Goal: Task Accomplishment & Management: Use online tool/utility

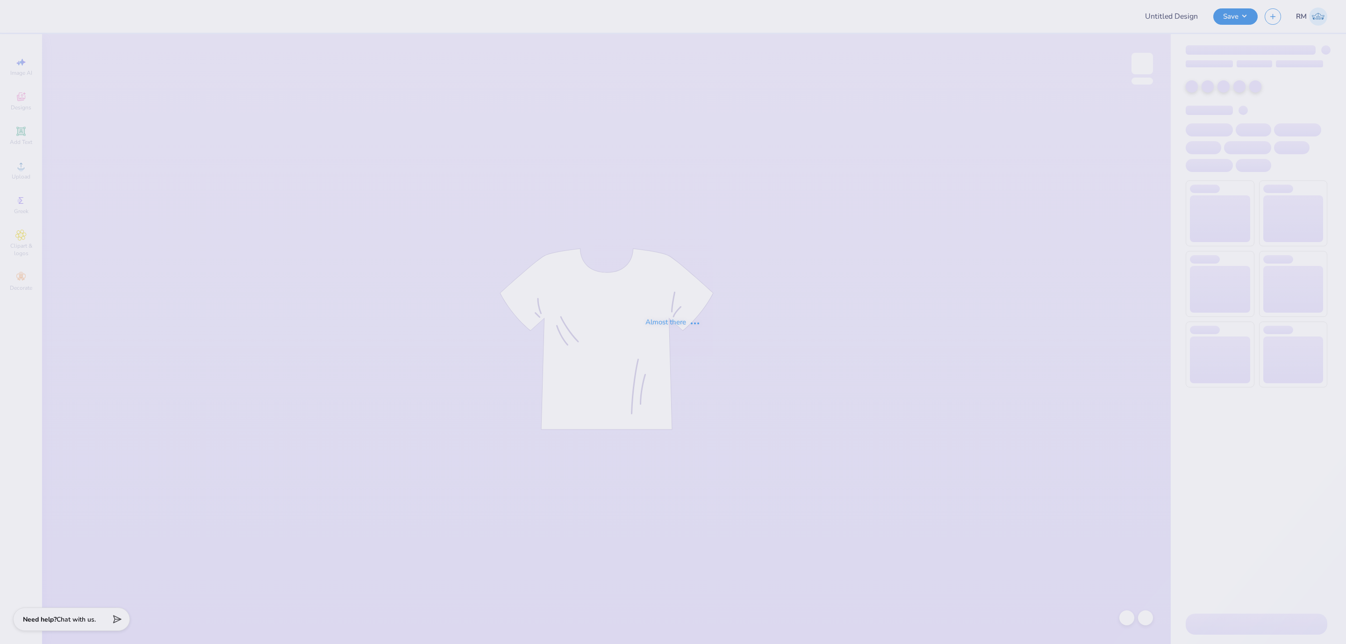
type input "General Merch"
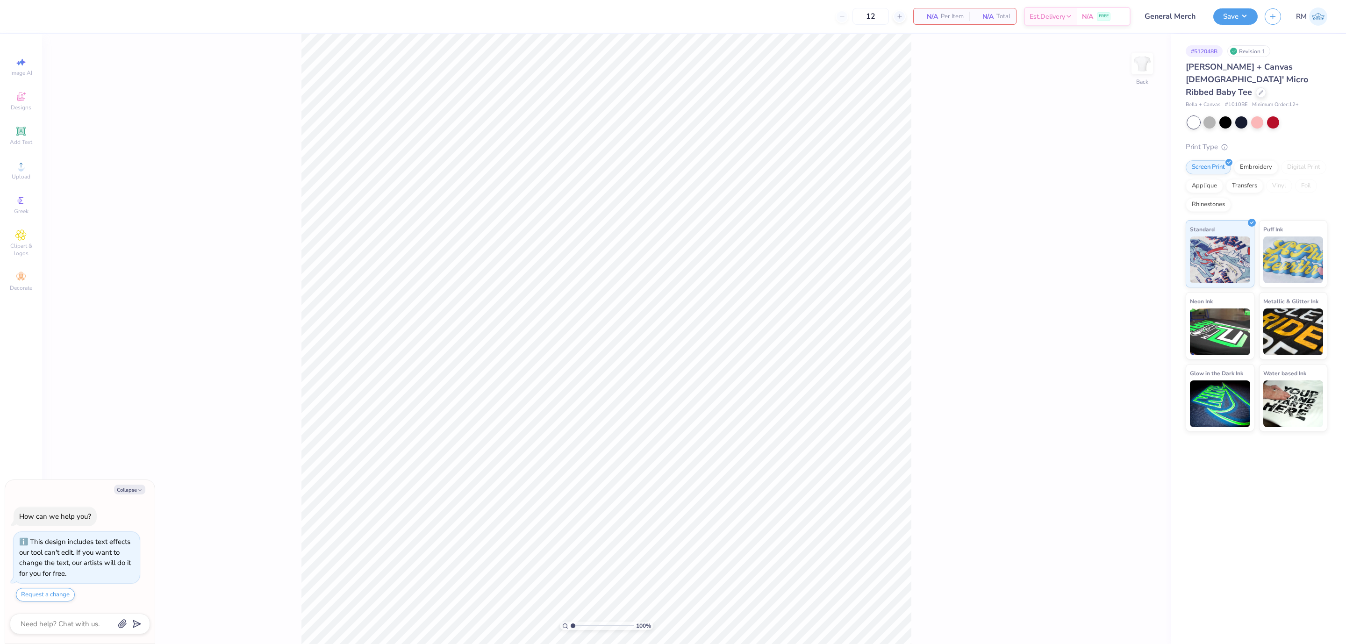
type textarea "x"
drag, startPoint x: 576, startPoint y: 626, endPoint x: 627, endPoint y: 630, distance: 51.1
click at [627, 630] on input "range" at bounding box center [602, 626] width 63 height 8
drag, startPoint x: 588, startPoint y: 625, endPoint x: 581, endPoint y: 624, distance: 6.6
type input "2.34"
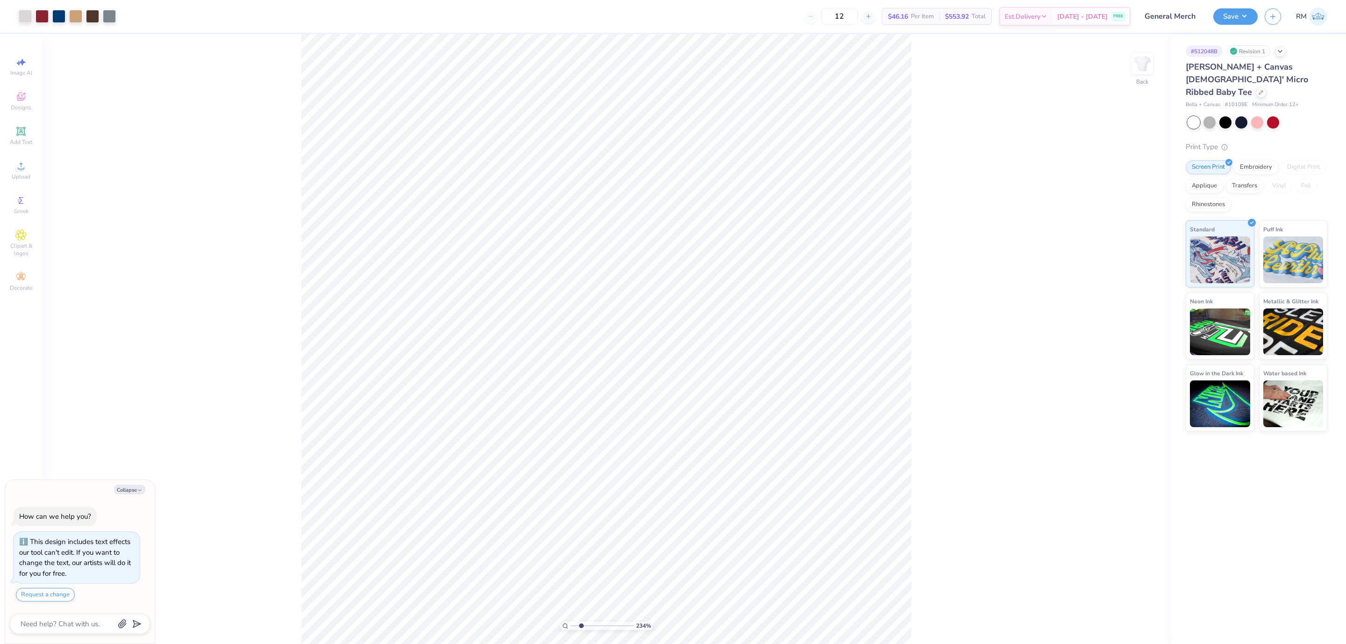
click at [581, 624] on input "range" at bounding box center [602, 626] width 63 height 8
type textarea "x"
drag, startPoint x: 602, startPoint y: 623, endPoint x: 430, endPoint y: 632, distance: 172.3
type input "1"
click at [571, 630] on input "range" at bounding box center [602, 626] width 63 height 8
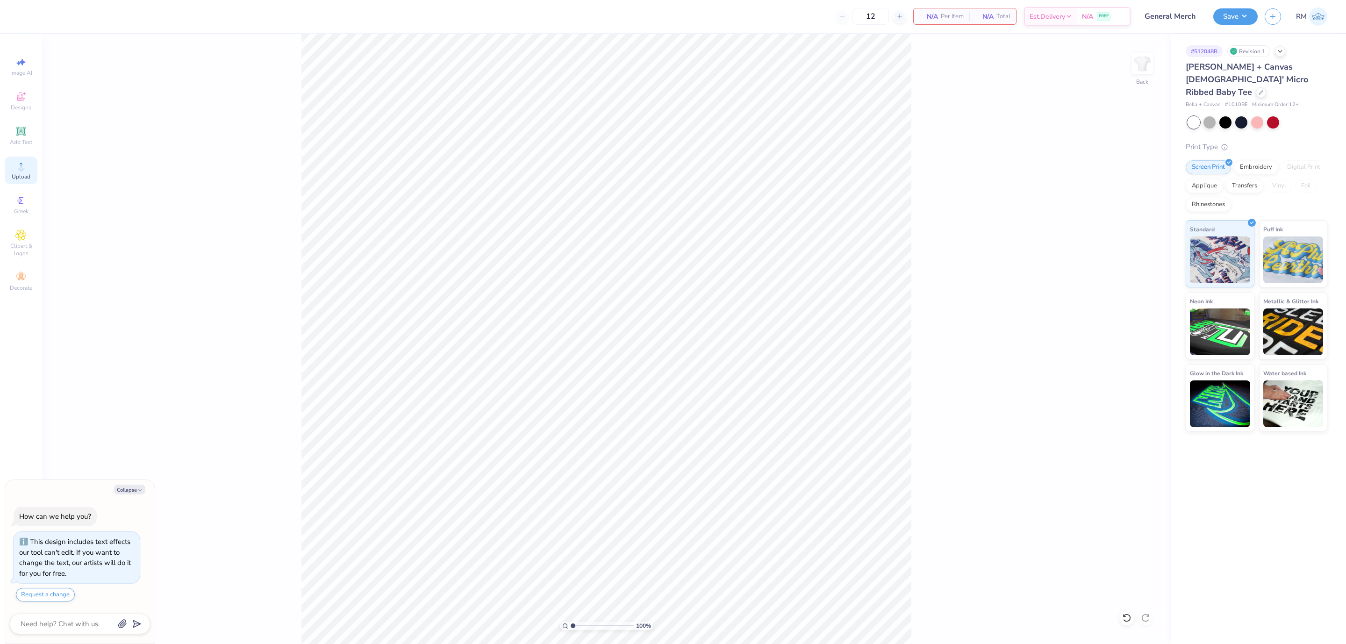
click at [18, 169] on icon at bounding box center [21, 166] width 7 height 7
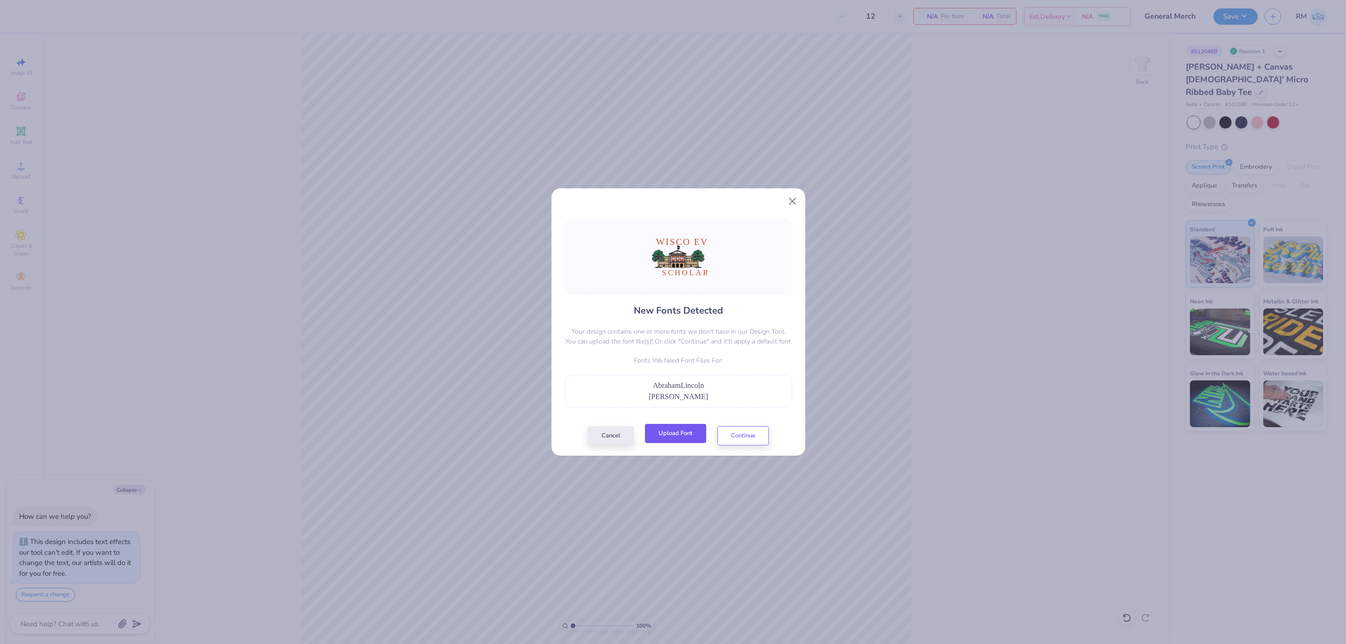
click at [687, 431] on button "Upload Font" at bounding box center [675, 433] width 61 height 19
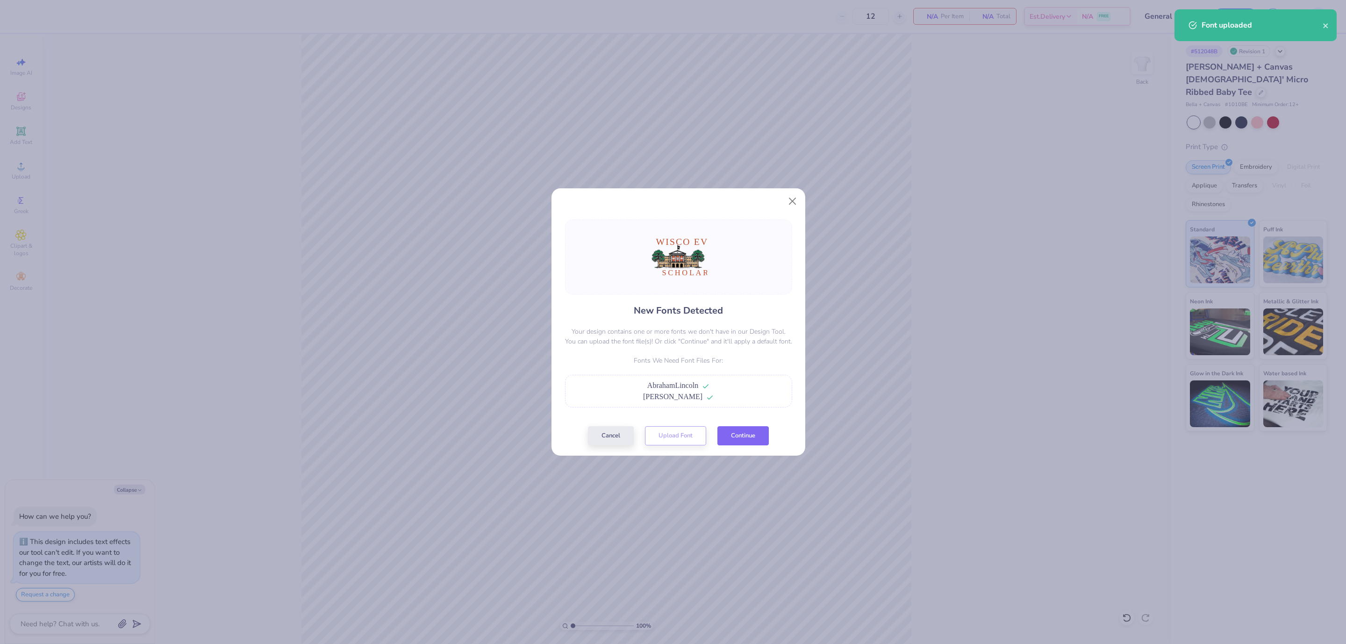
click at [745, 430] on button "Continue" at bounding box center [743, 435] width 51 height 19
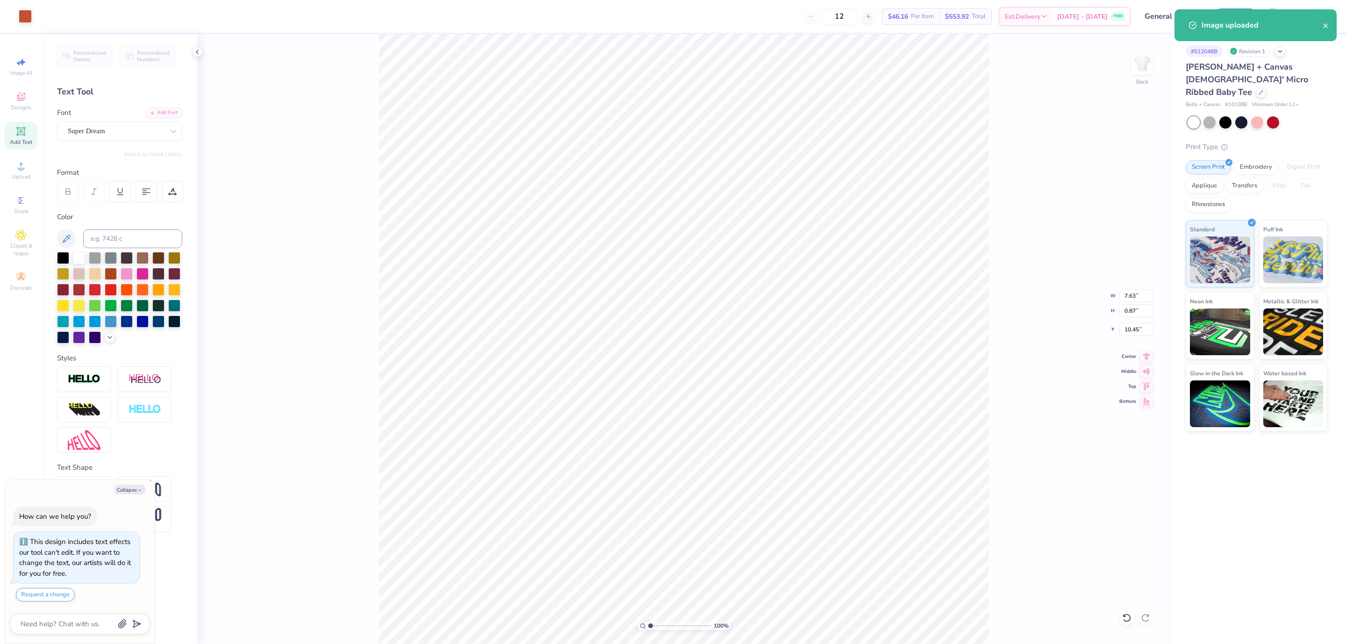
type textarea "x"
click at [153, 240] on input at bounding box center [132, 239] width 99 height 19
drag, startPoint x: 120, startPoint y: 239, endPoint x: 39, endPoint y: 249, distance: 81.0
click at [39, 249] on div "12 $46.16 Per Item $553.92 Total Est. Delivery Sep 14 - 17 FREE Design Title Ge…" at bounding box center [673, 322] width 1346 height 644
type input "AB"
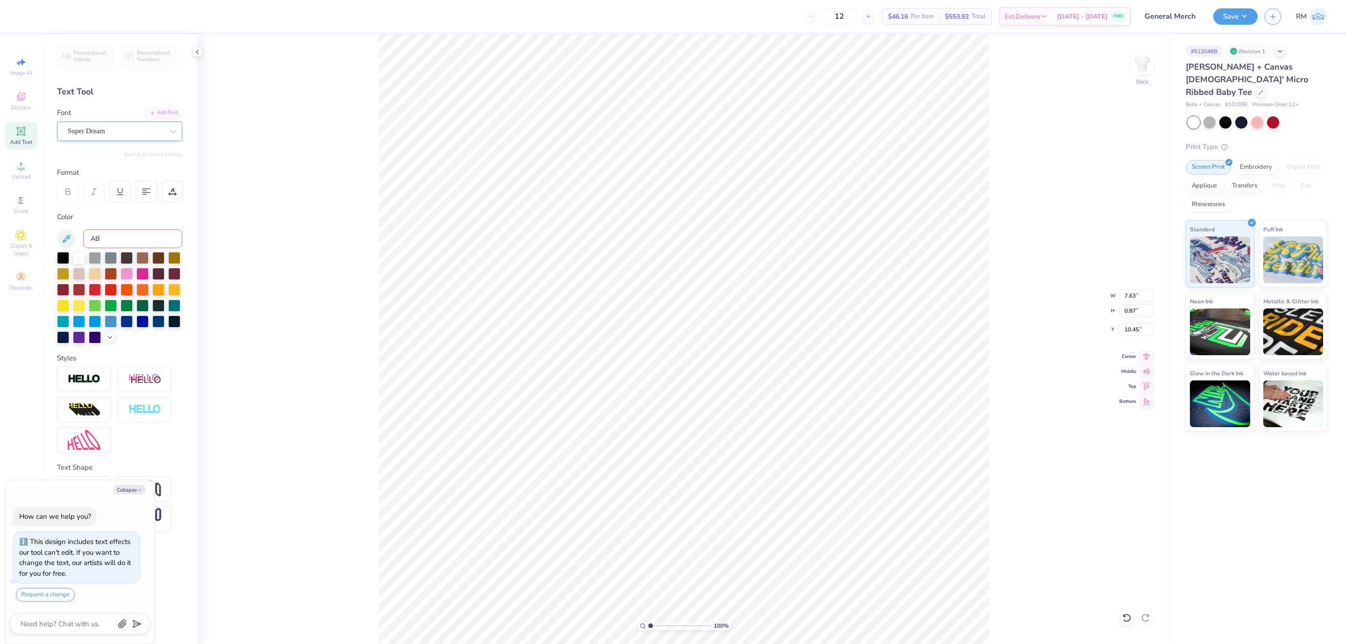
click at [165, 129] on div "Super Dream" at bounding box center [116, 131] width 98 height 14
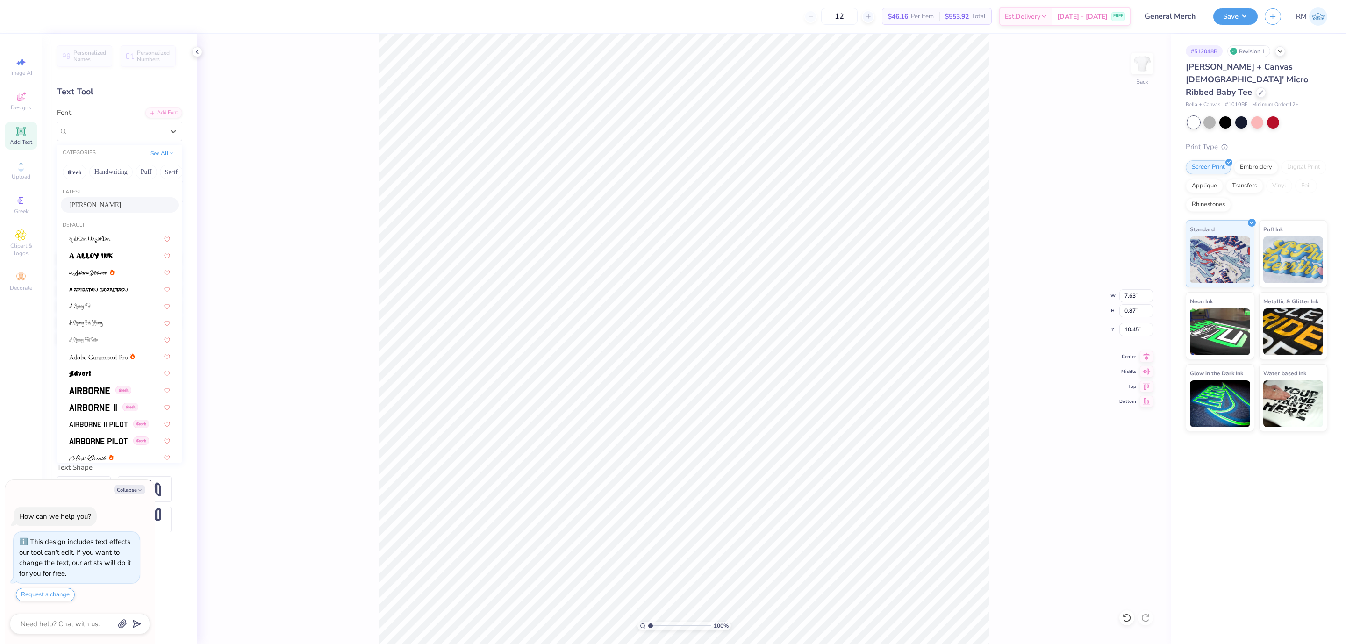
click at [108, 209] on div "Abraham Lincoln" at bounding box center [119, 205] width 101 height 10
type textarea "x"
type input "5.02"
type input "0.86"
type input "10.54"
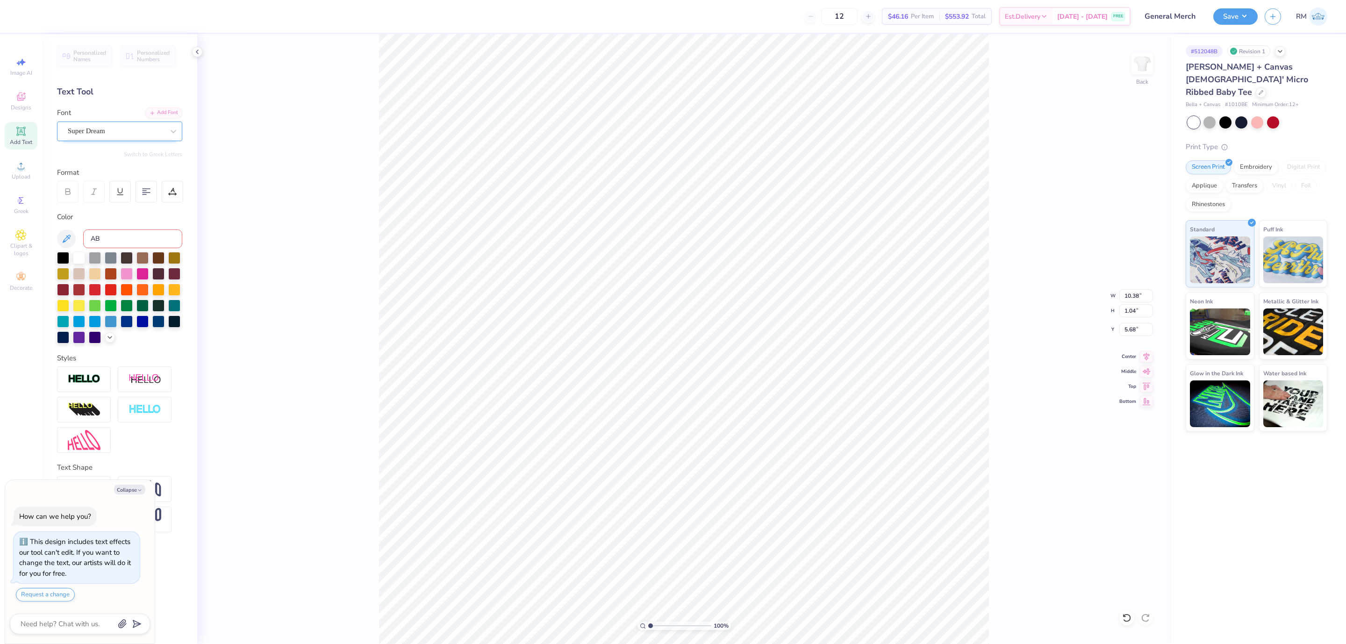
click at [151, 139] on div "Super Dream" at bounding box center [119, 132] width 125 height 20
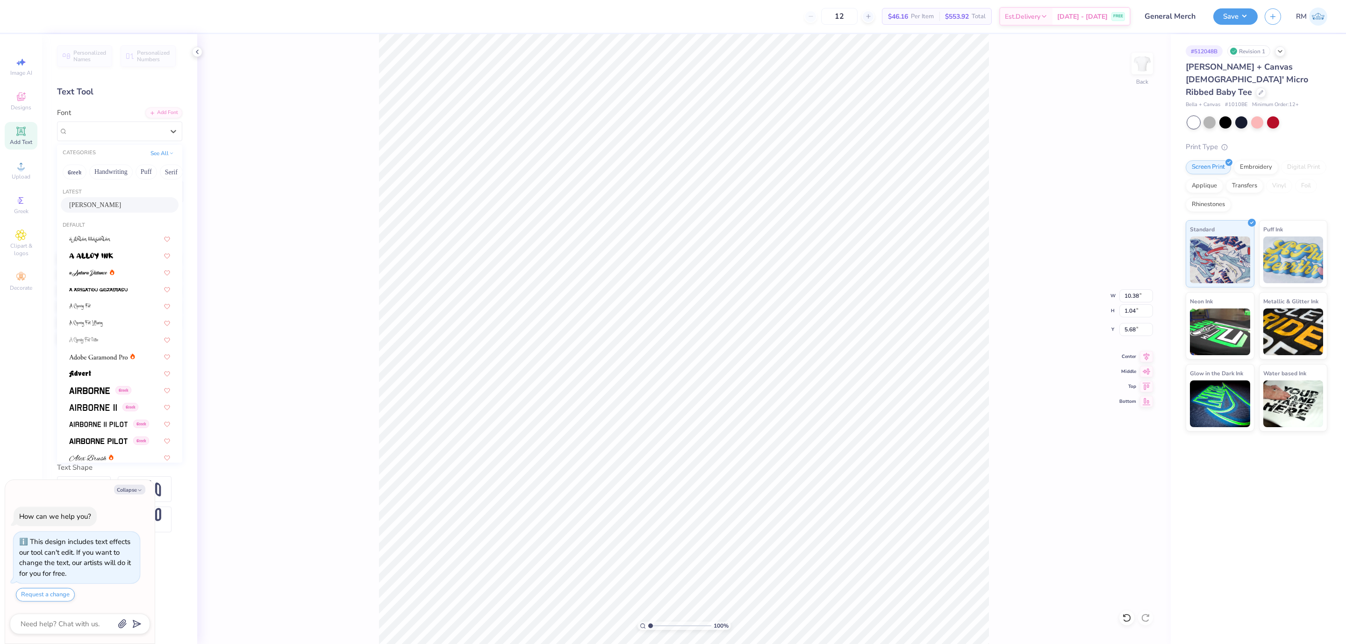
click at [125, 199] on div "Abraham Lincoln" at bounding box center [120, 204] width 118 height 15
type textarea "x"
type input "6.72"
type input "1.03"
type input "5.78"
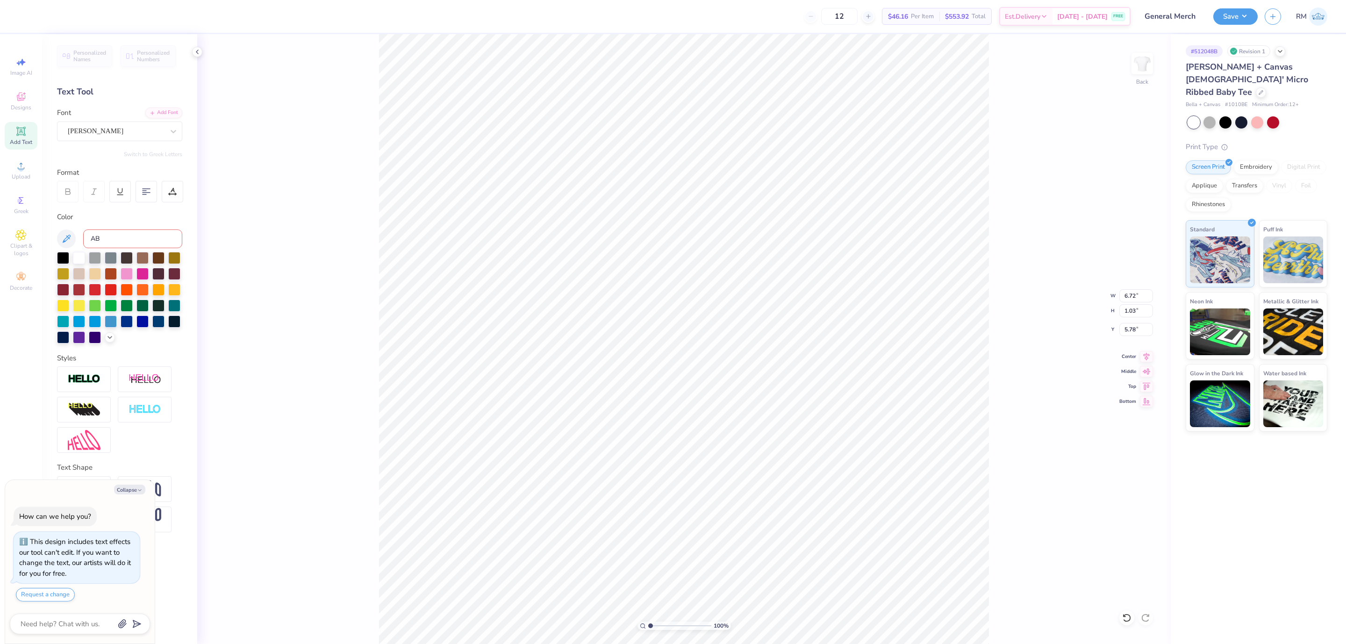
type textarea "x"
type input "8.08"
type input "3.58"
type input "6.69"
click at [1155, 353] on div "100 % Back W 8.08 8.08 " H 3.58 3.58 " Y 6.69 6.69 " Center Middle Top Bottom" at bounding box center [684, 339] width 974 height 610
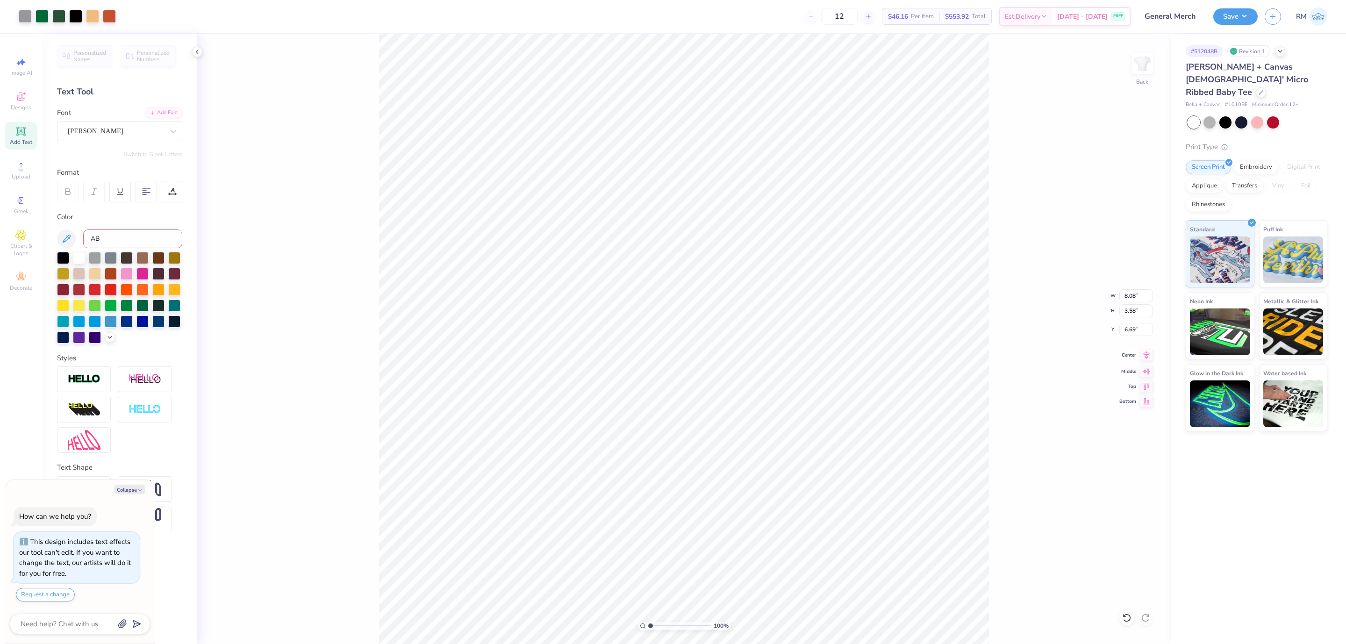
click at [1146, 357] on icon at bounding box center [1146, 355] width 13 height 11
click at [1146, 368] on icon at bounding box center [1146, 370] width 13 height 11
click at [1147, 365] on div "100 % Back W 5.02 5.02 " H 0.86 0.86 " Y 10.54 10.54 " Center Middle Top Bottom" at bounding box center [684, 339] width 974 height 610
type textarea "x"
type input "8.08"
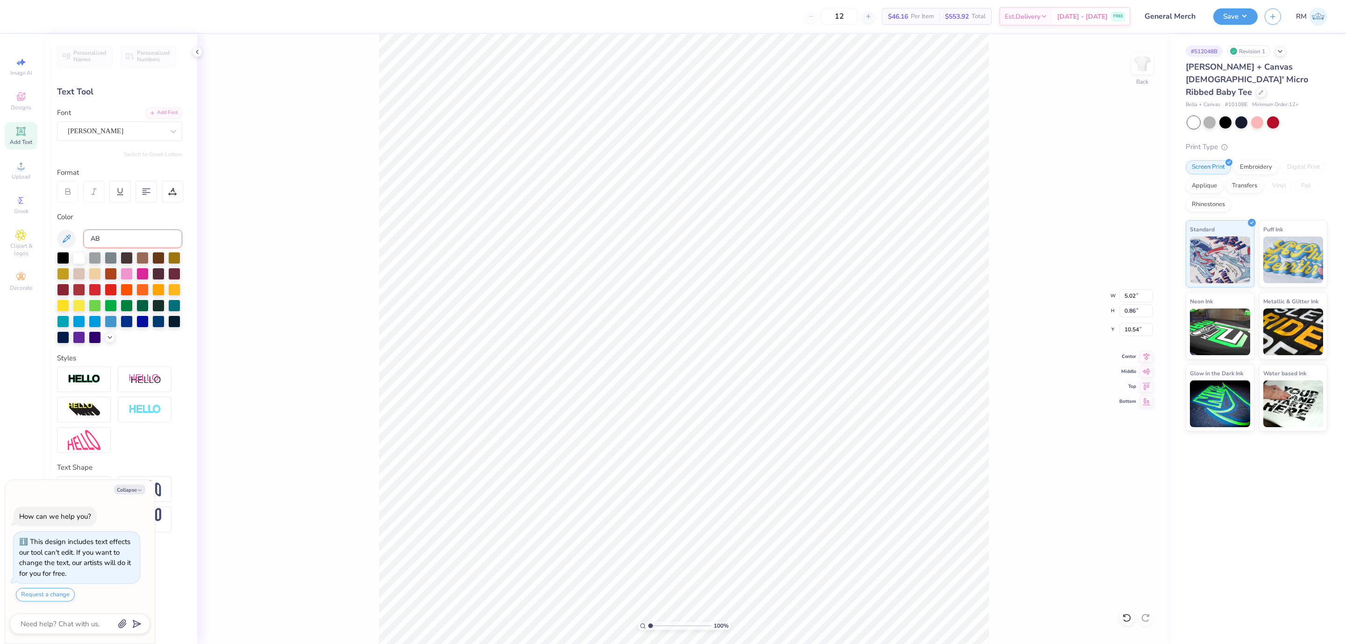
type input "3.58"
type input "6.69"
type textarea "x"
type input "ABTA"
type textarea "x"
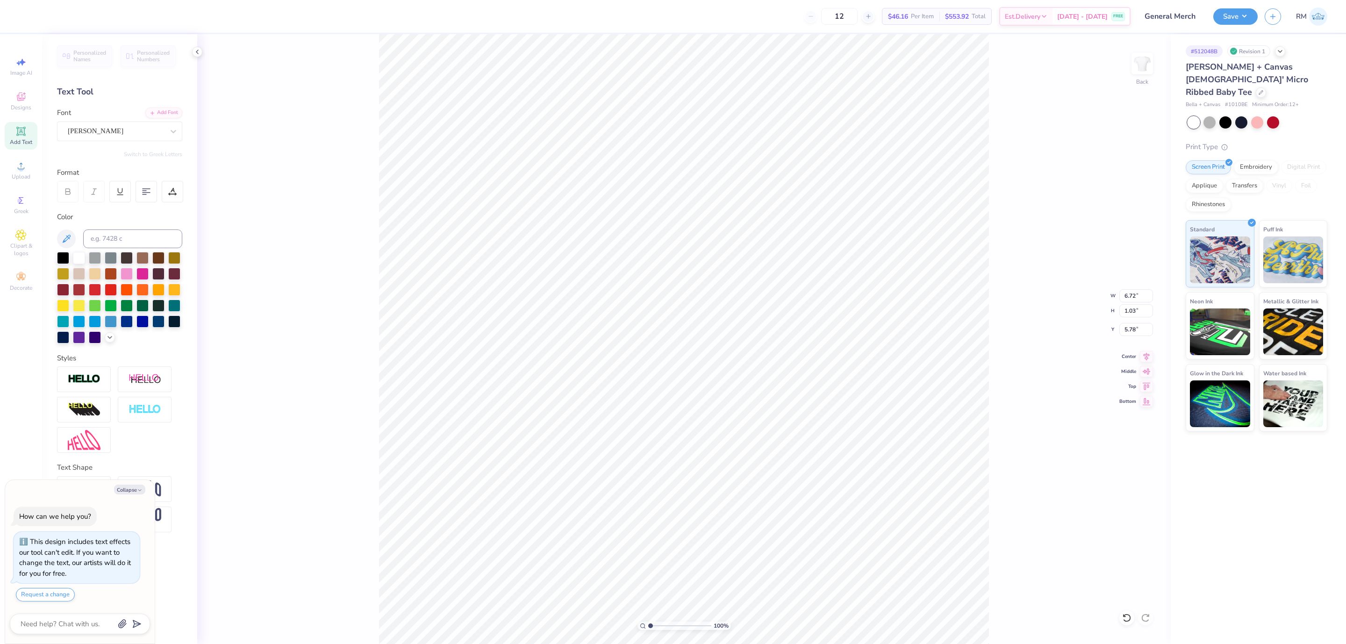
type input "5.02"
type input "0.86"
type input "8.07"
type textarea "x"
type input "6.72"
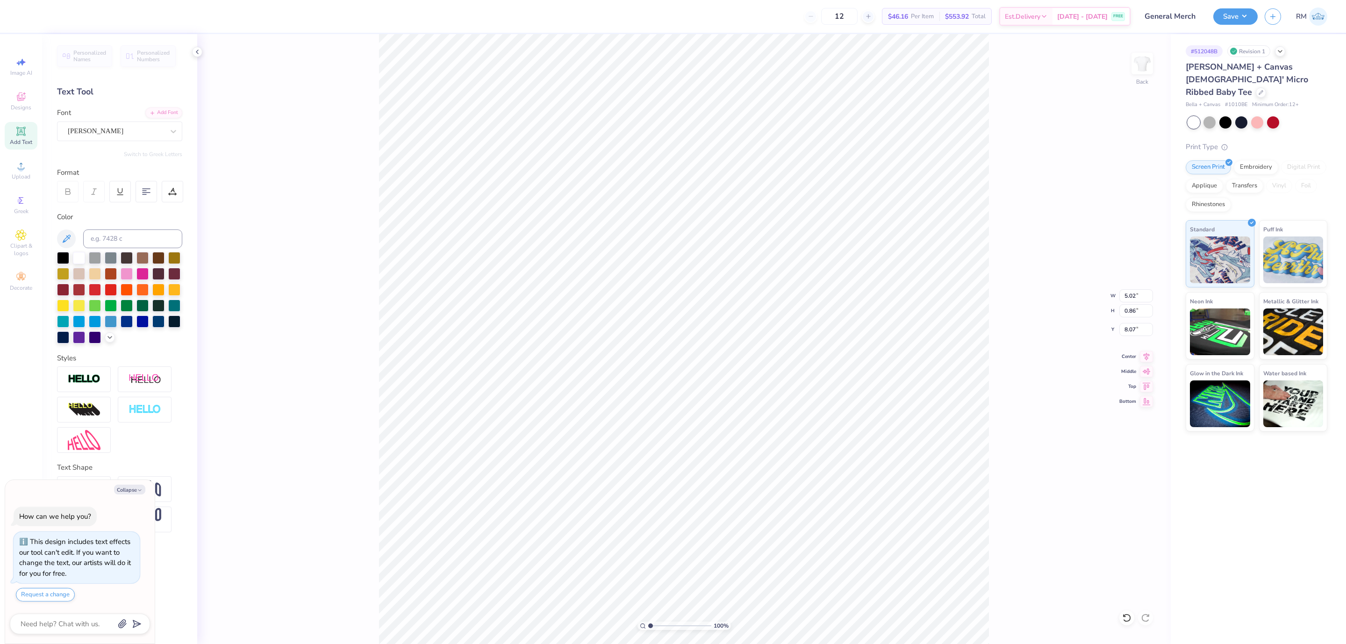
type input "1.03"
type input "5.78"
click at [1148, 357] on icon at bounding box center [1147, 356] width 6 height 8
type textarea "x"
type input "5.02"
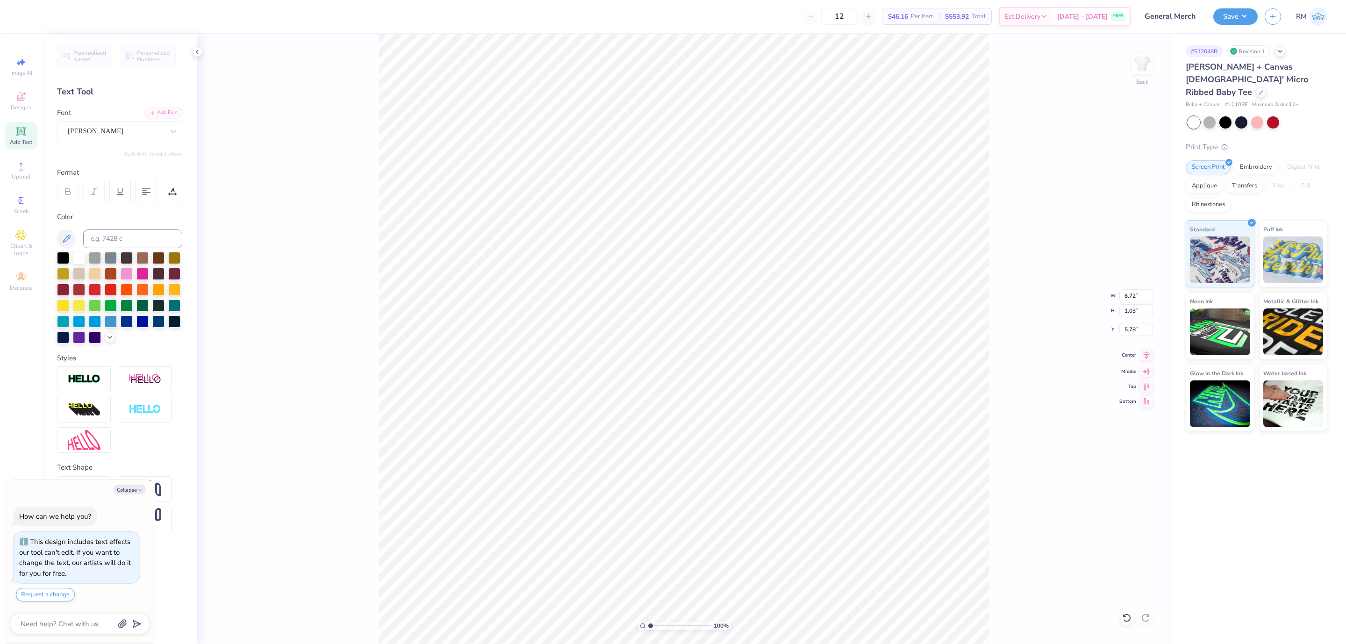
type input "0.86"
type input "10.51"
click at [1150, 355] on icon at bounding box center [1146, 355] width 13 height 11
type textarea "x"
type input "8.08"
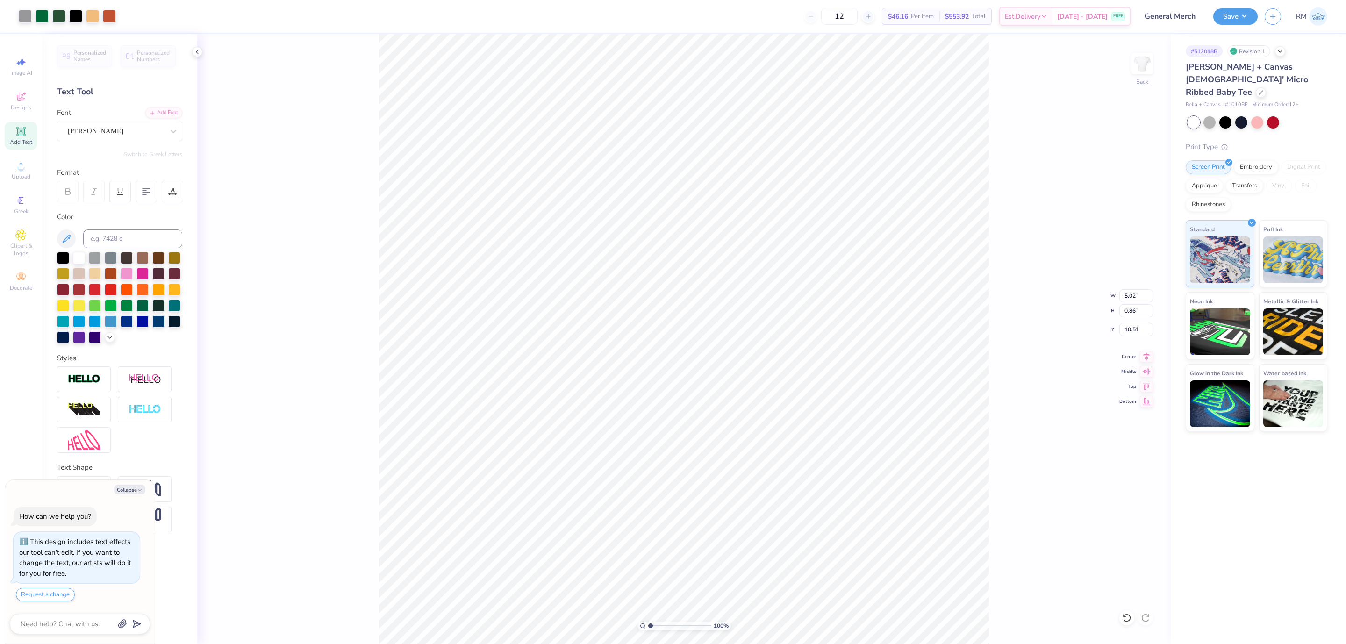
type input "3.58"
type input "6.69"
drag, startPoint x: 1149, startPoint y: 352, endPoint x: 1146, endPoint y: 357, distance: 5.5
click at [1149, 352] on icon at bounding box center [1146, 355] width 13 height 11
click at [1146, 357] on icon at bounding box center [1147, 356] width 6 height 8
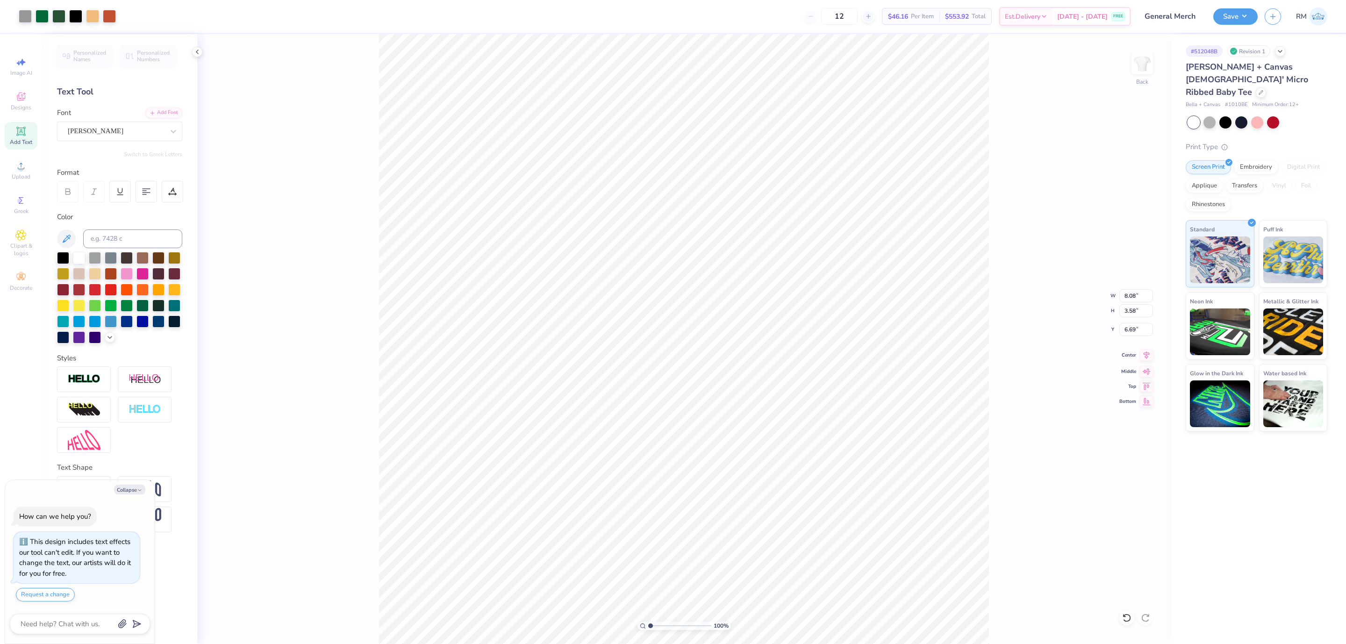
type textarea "x"
type input "2.27"
click at [658, 626] on input "range" at bounding box center [679, 626] width 63 height 8
type textarea "x"
type input "6.72"
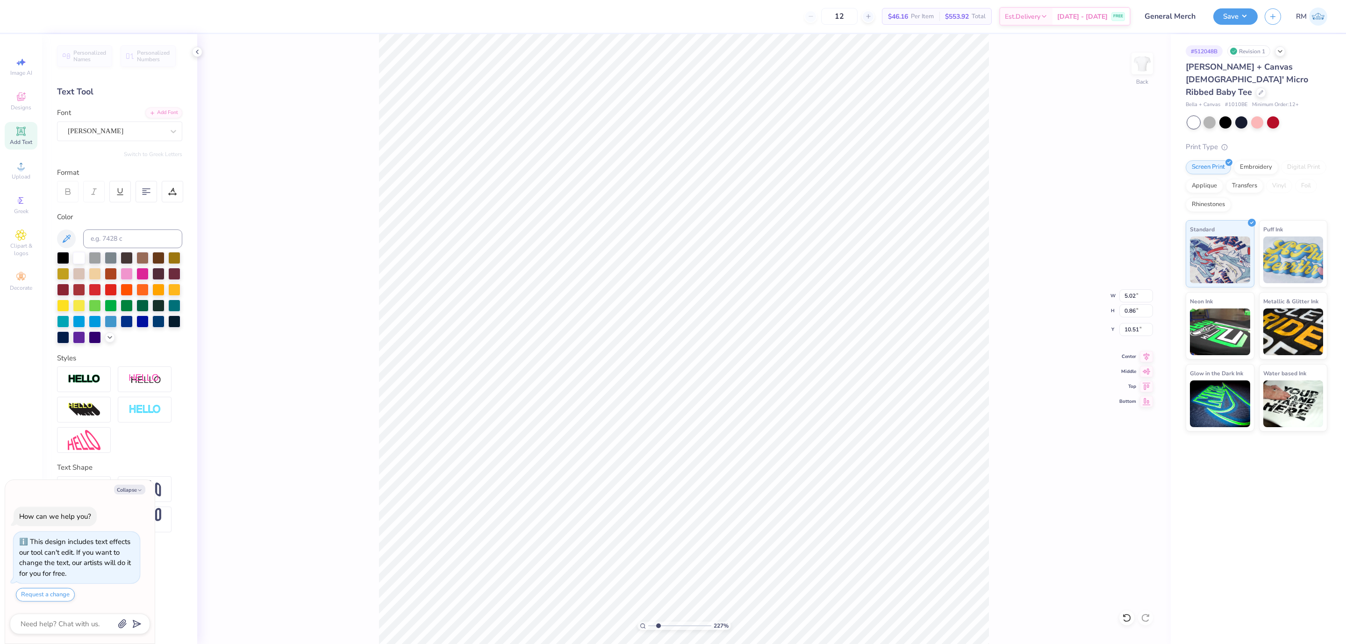
type input "1.03"
type input "5.78"
click at [136, 489] on button "Collapse" at bounding box center [129, 490] width 31 height 10
type textarea "x"
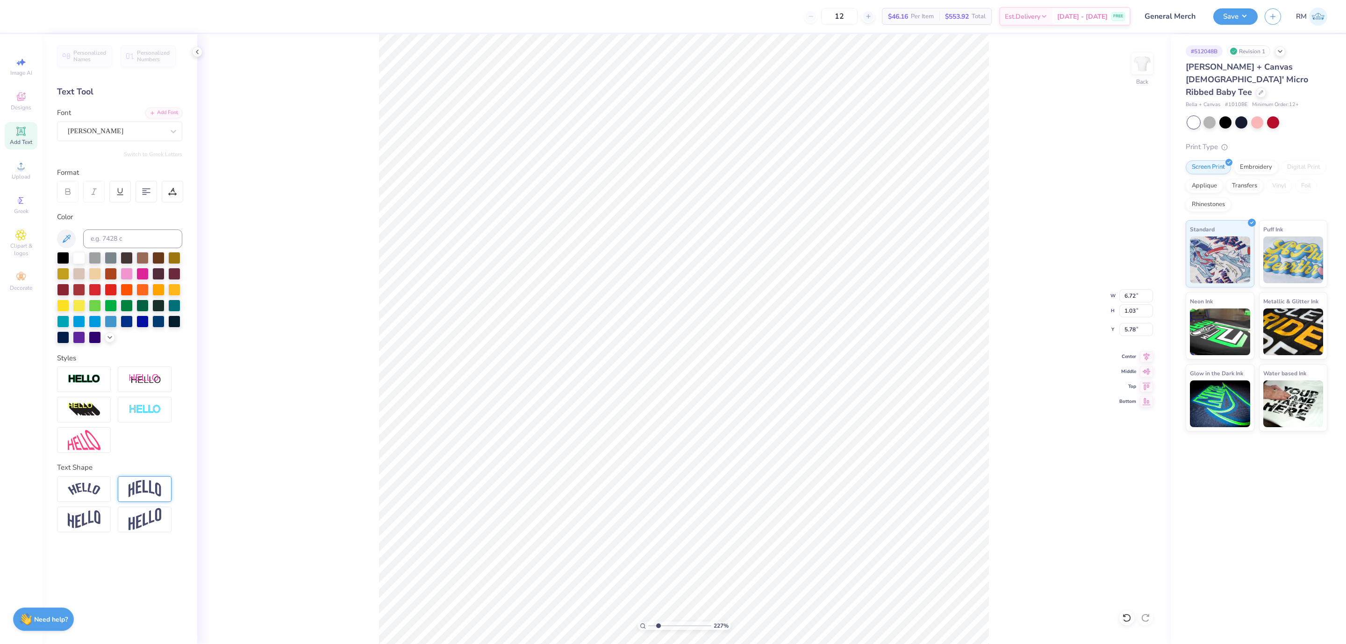
click at [151, 488] on img at bounding box center [145, 489] width 33 height 18
type input "2.29"
type input "5.15"
type input "1"
drag, startPoint x: 668, startPoint y: 623, endPoint x: 581, endPoint y: 631, distance: 87.8
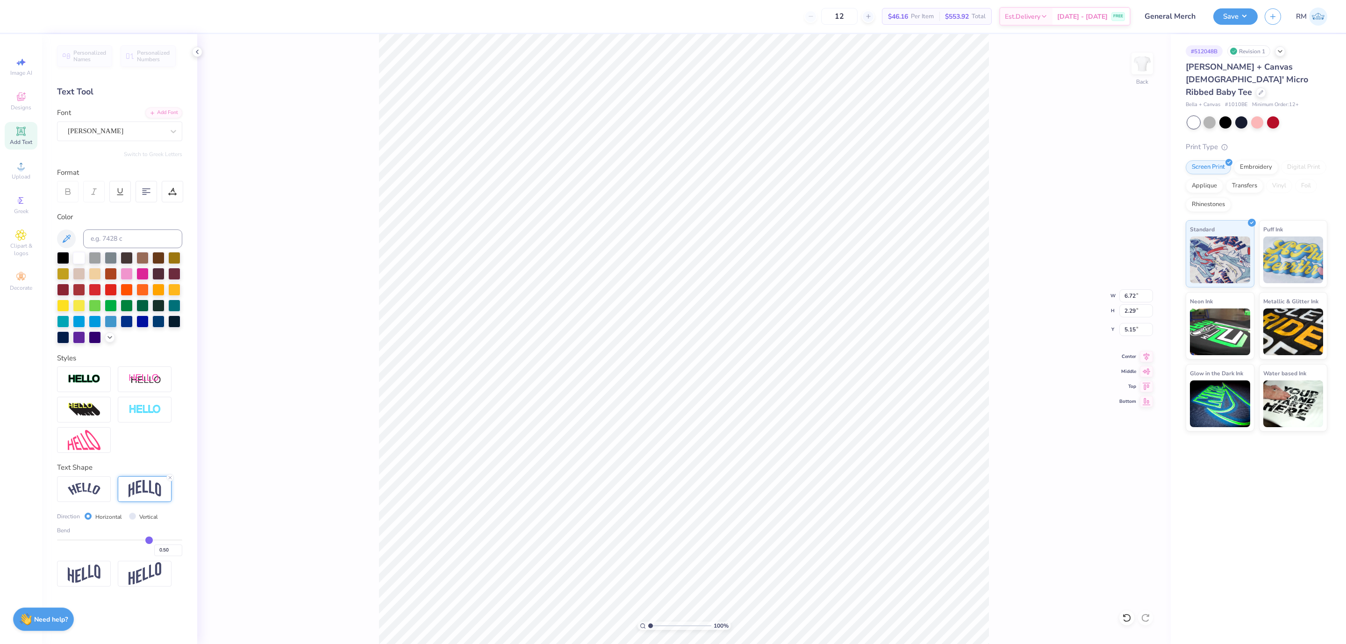
click at [648, 630] on input "range" at bounding box center [679, 626] width 63 height 8
type input "0.46"
type input "0.43"
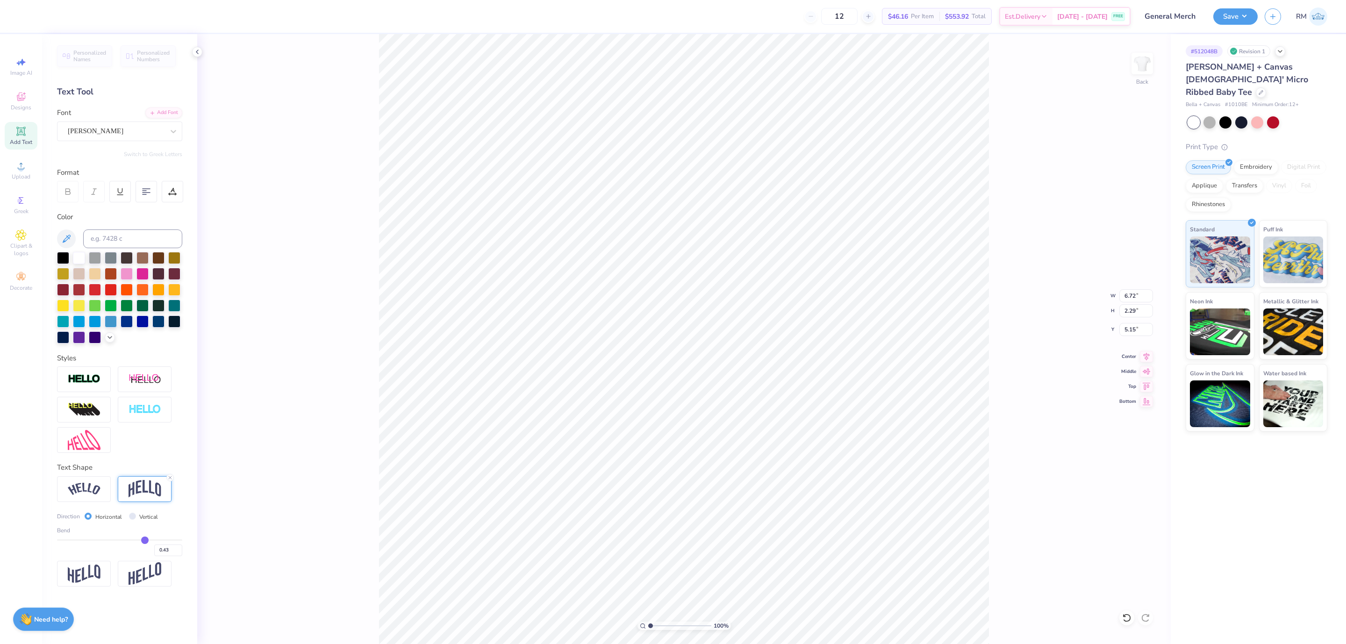
type input "0.42"
type input "0.41"
type input "0.4"
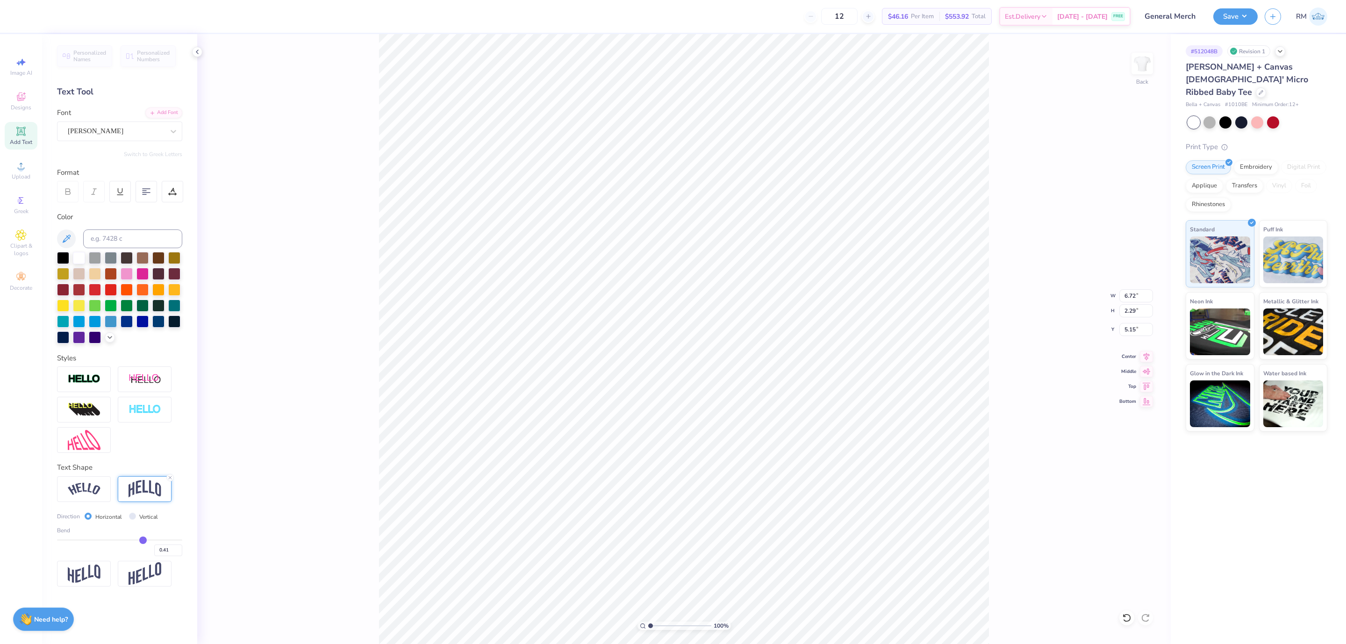
type input "0.40"
type input "0.37"
type input "0.36"
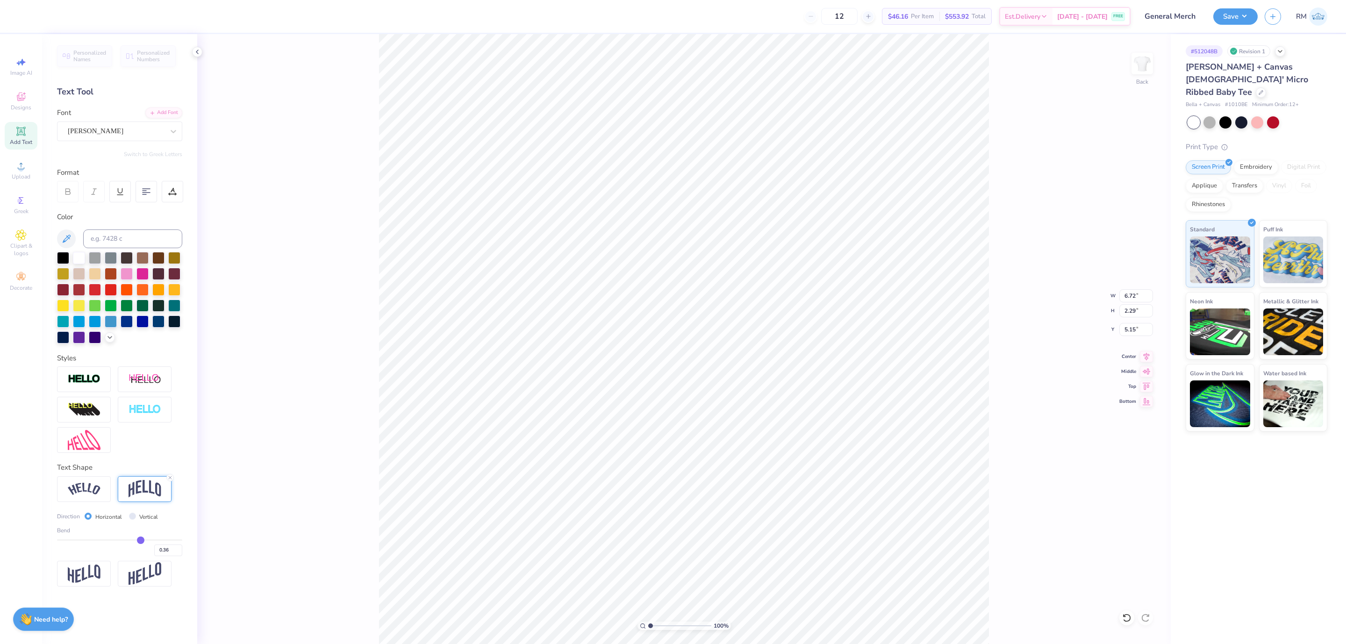
type input "0.35"
type input "0.34"
drag, startPoint x: 147, startPoint y: 539, endPoint x: 139, endPoint y: 539, distance: 7.9
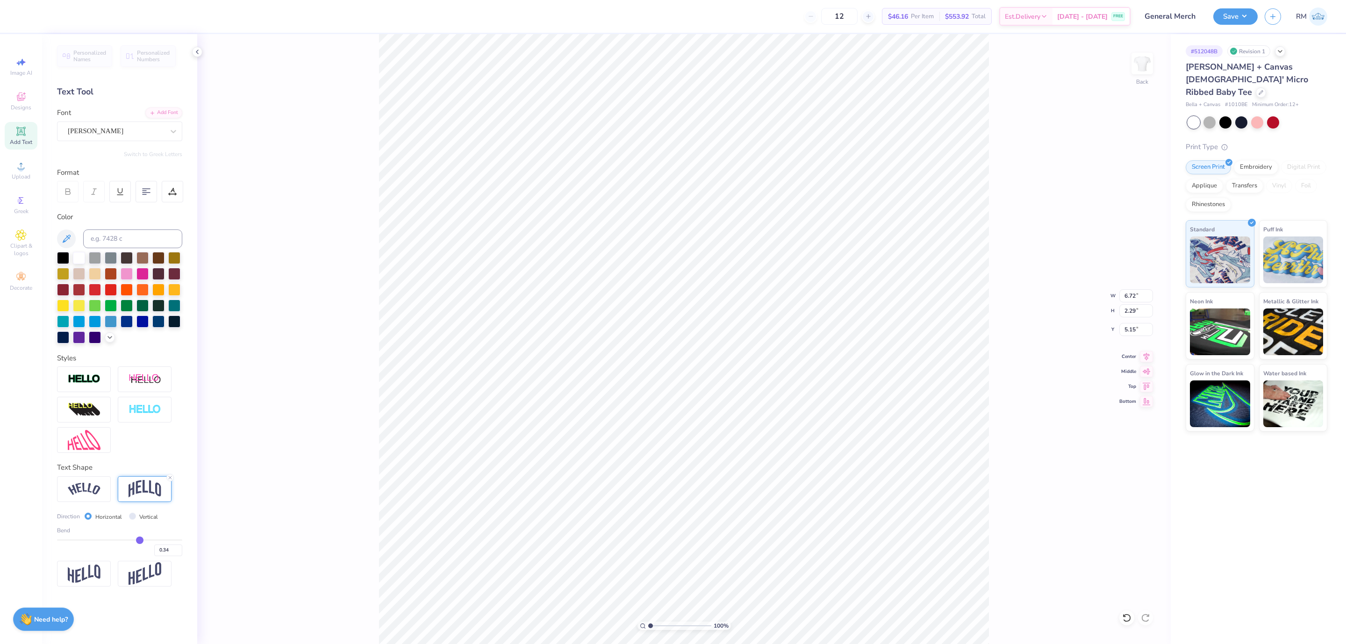
type input "0.34"
click at [139, 539] on input "range" at bounding box center [119, 539] width 125 height 1
type input "1.85"
type input "5.37"
type input "0.17"
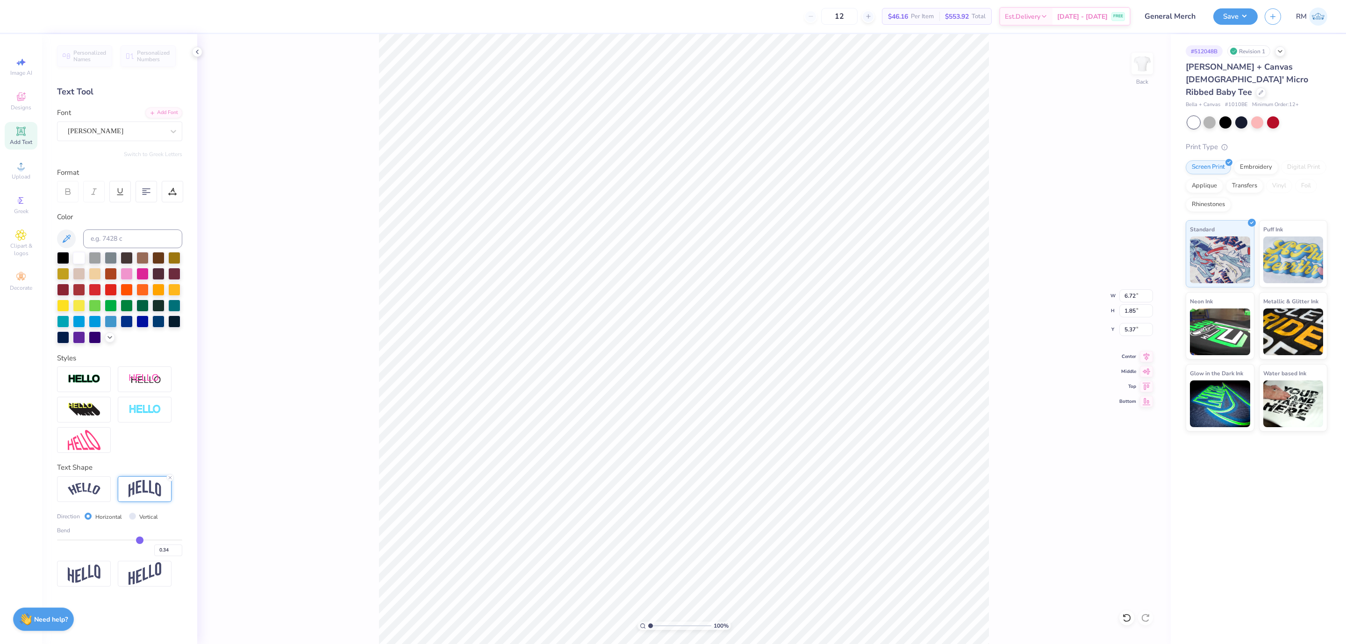
type input "0.17"
click at [129, 540] on input "range" at bounding box center [119, 539] width 125 height 1
type input "1.42"
type input "5.58"
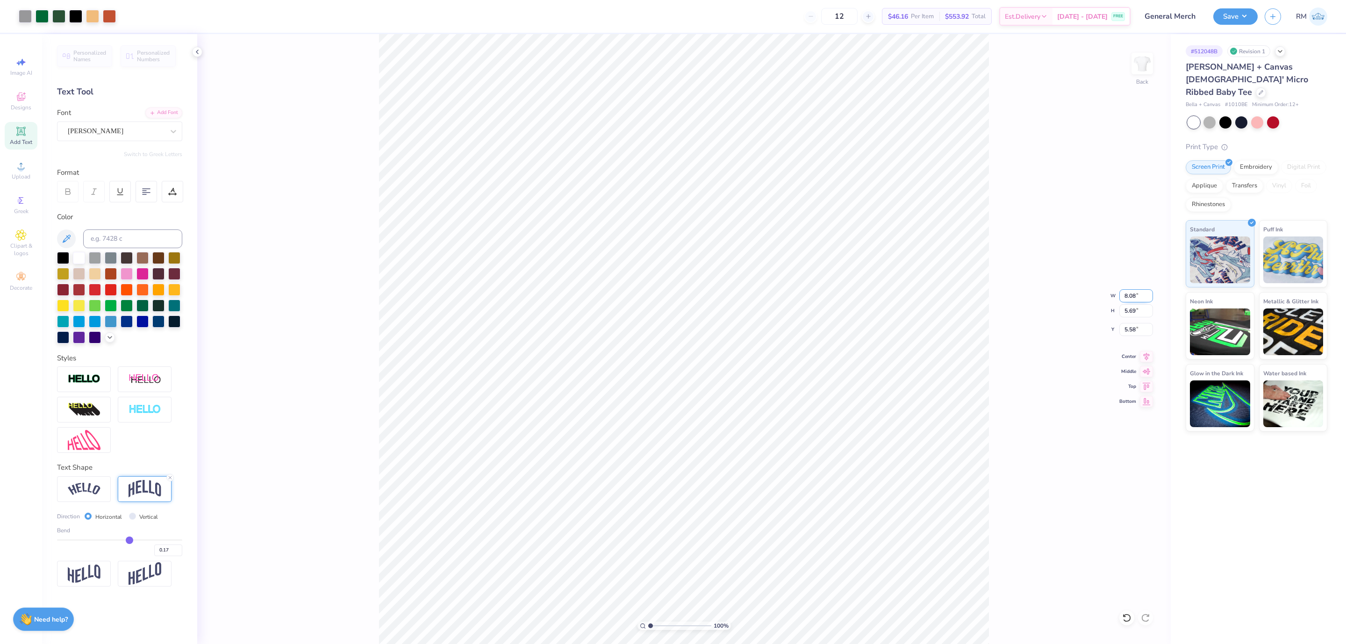
click at [1132, 298] on input "8.08" at bounding box center [1137, 295] width 34 height 13
type input "7.00"
type input "4.93"
click at [1129, 328] on input "5.96" at bounding box center [1137, 329] width 34 height 13
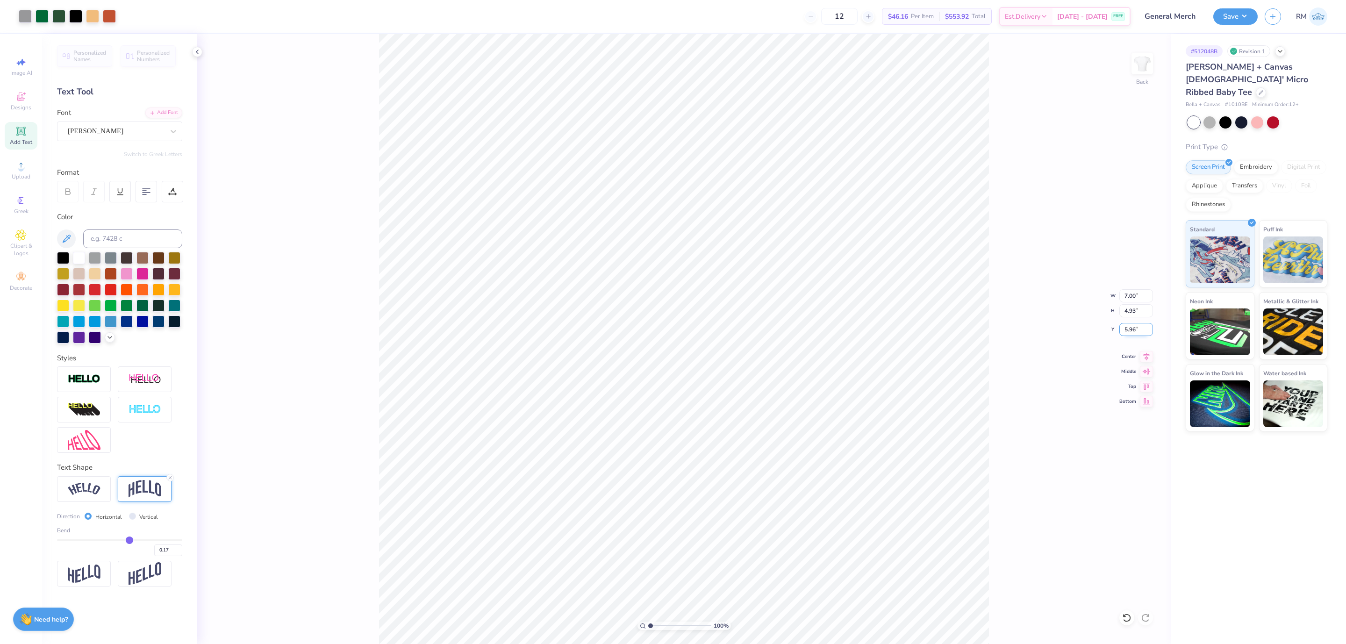
click at [1129, 328] on input "5.96" at bounding box center [1137, 329] width 34 height 13
type input "3.00"
click at [1237, 13] on button "Save" at bounding box center [1236, 15] width 44 height 16
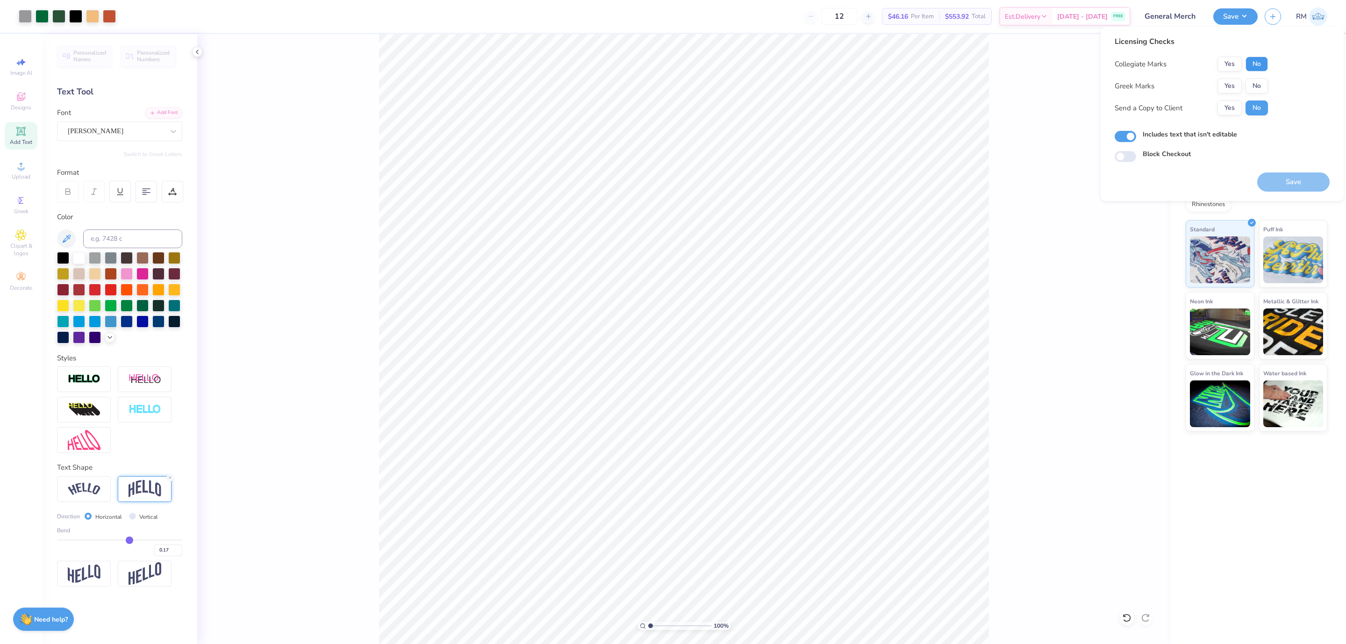
click at [1261, 65] on button "No" at bounding box center [1257, 64] width 22 height 15
click at [1258, 85] on button "No" at bounding box center [1257, 86] width 22 height 15
click at [1232, 107] on button "Yes" at bounding box center [1230, 108] width 24 height 15
click at [1282, 183] on button "Save" at bounding box center [1294, 182] width 72 height 19
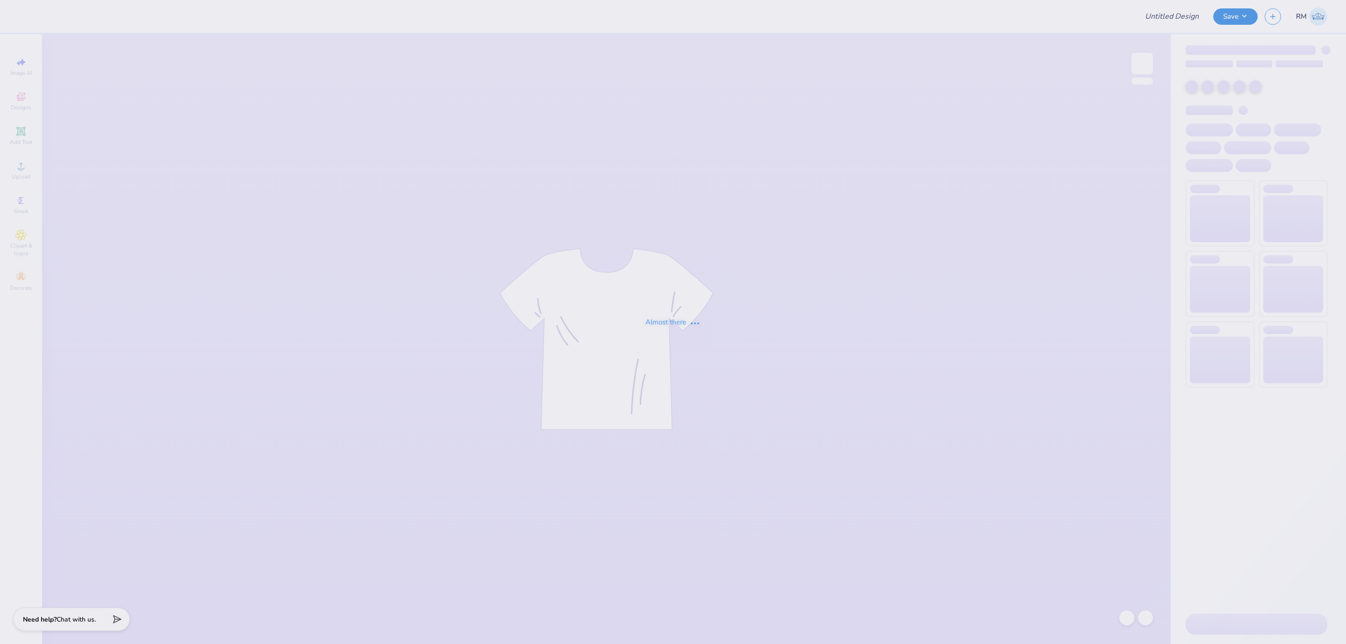
type input "[PERSON_NAME] : [US_STATE][GEOGRAPHIC_DATA], [GEOGRAPHIC_DATA]"
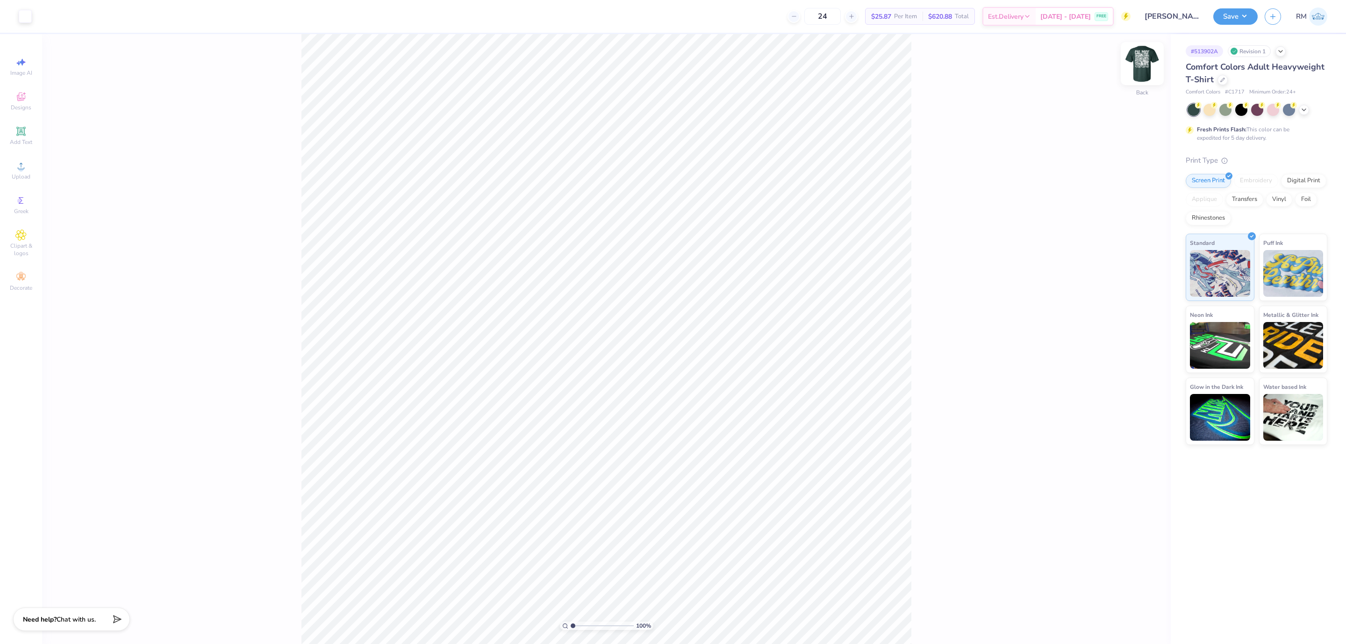
click at [1141, 69] on img at bounding box center [1142, 63] width 37 height 37
